Goal: Check status: Check status

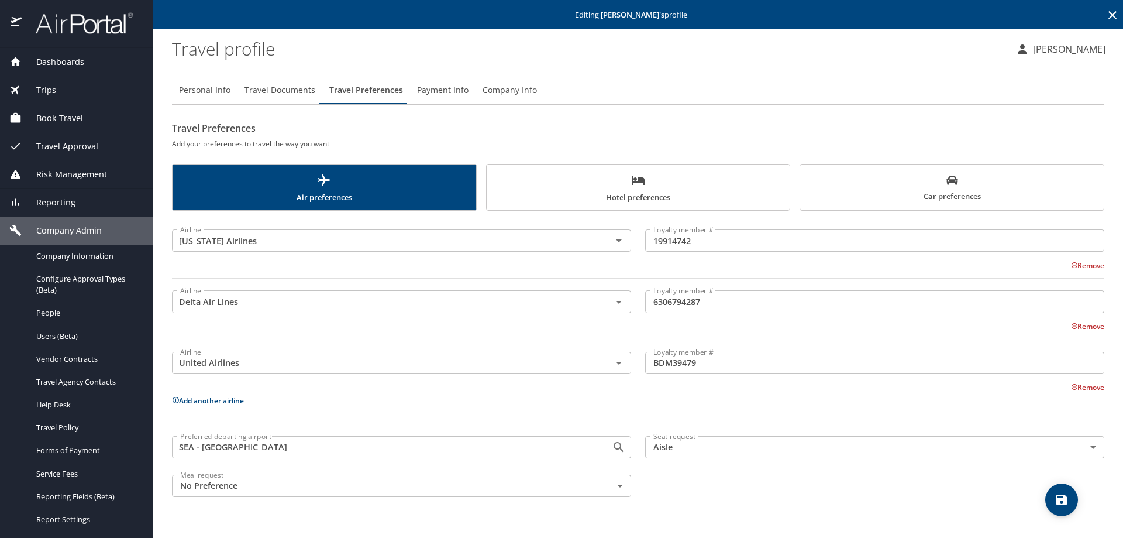
click at [53, 202] on span "Reporting" at bounding box center [49, 202] width 54 height 13
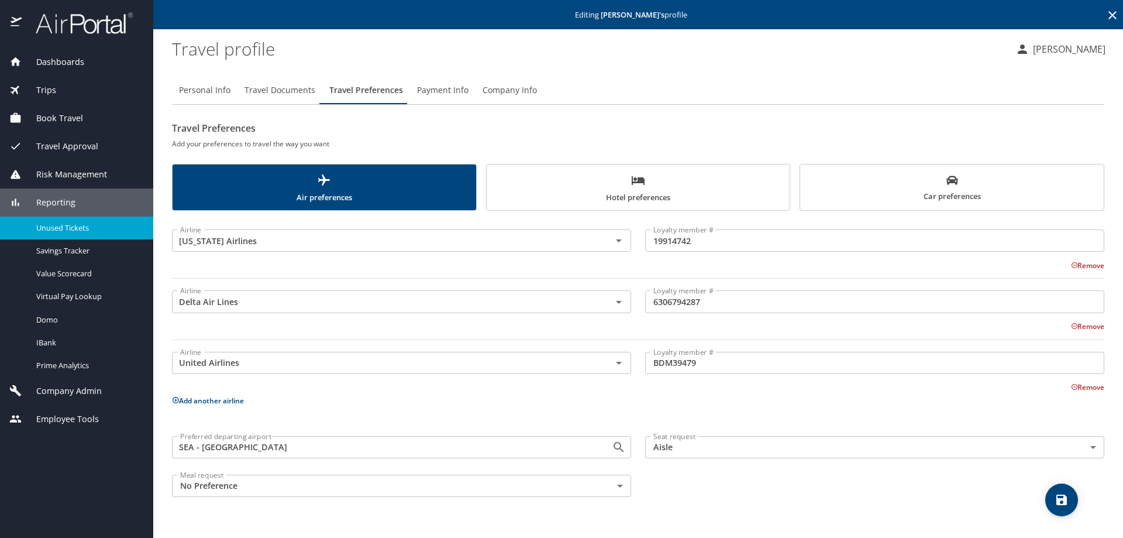
click at [83, 222] on span "Unused Tickets" at bounding box center [87, 227] width 103 height 11
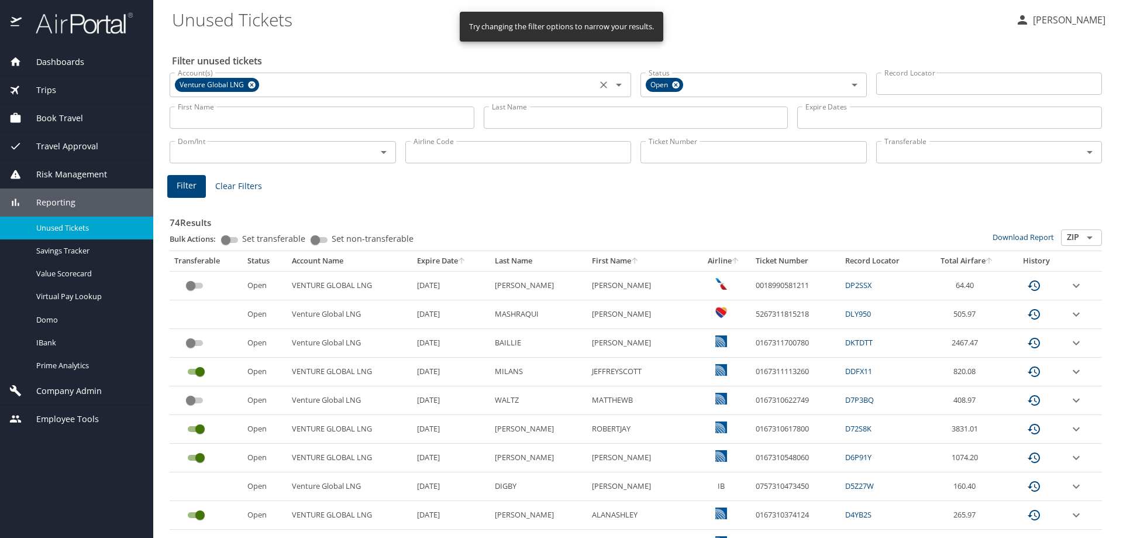
click at [600, 85] on icon "Clear" at bounding box center [603, 84] width 7 height 7
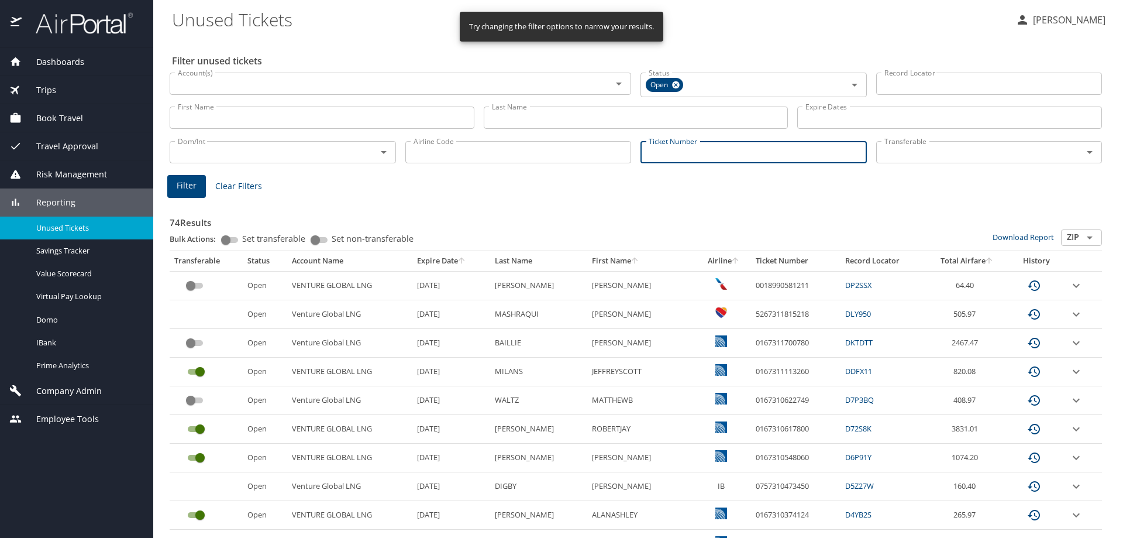
click at [677, 157] on input "Ticket Number" at bounding box center [754, 152] width 226 height 22
paste input "0068999914756"
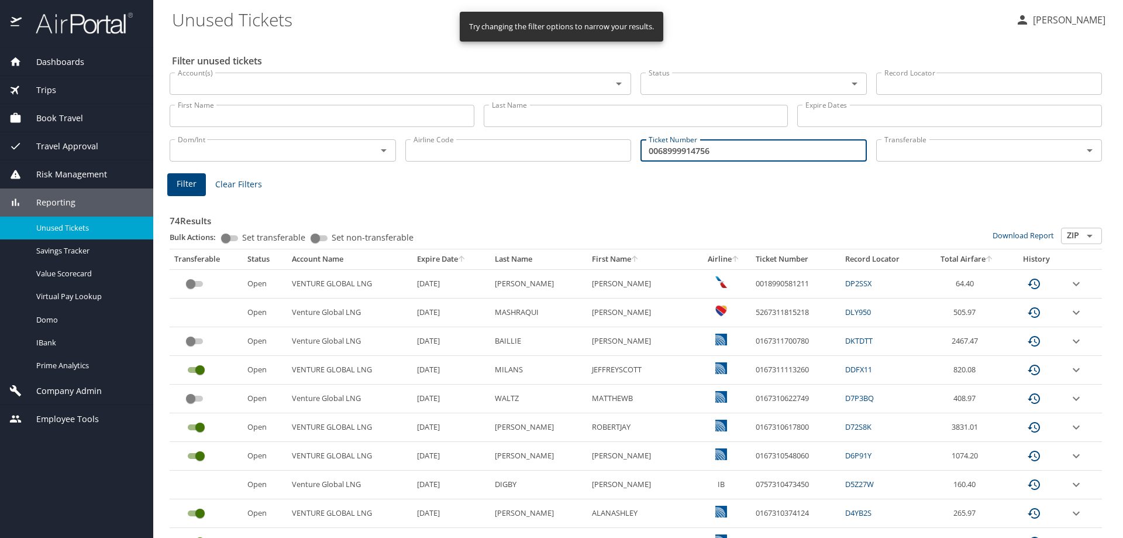
type input "0068999914756"
click at [192, 185] on span "Filter" at bounding box center [187, 184] width 20 height 15
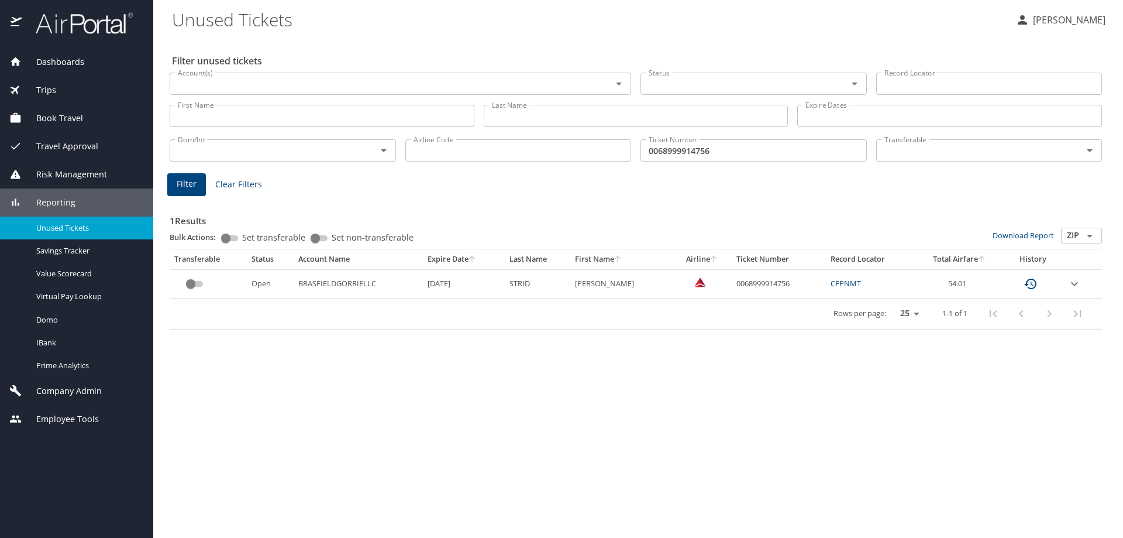
click at [1072, 285] on icon "expand row" at bounding box center [1075, 284] width 14 height 14
